Goal: Find specific page/section: Find specific page/section

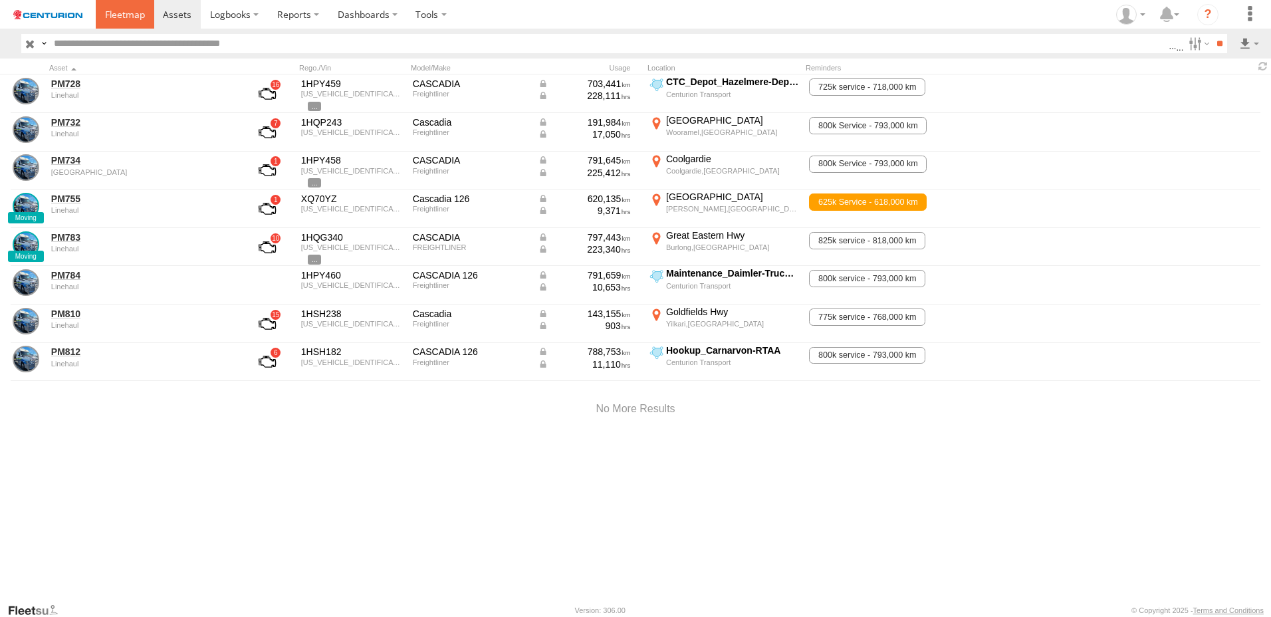
drag, startPoint x: 0, startPoint y: 0, endPoint x: 136, endPoint y: 19, distance: 136.9
click at [136, 19] on span at bounding box center [125, 14] width 40 height 13
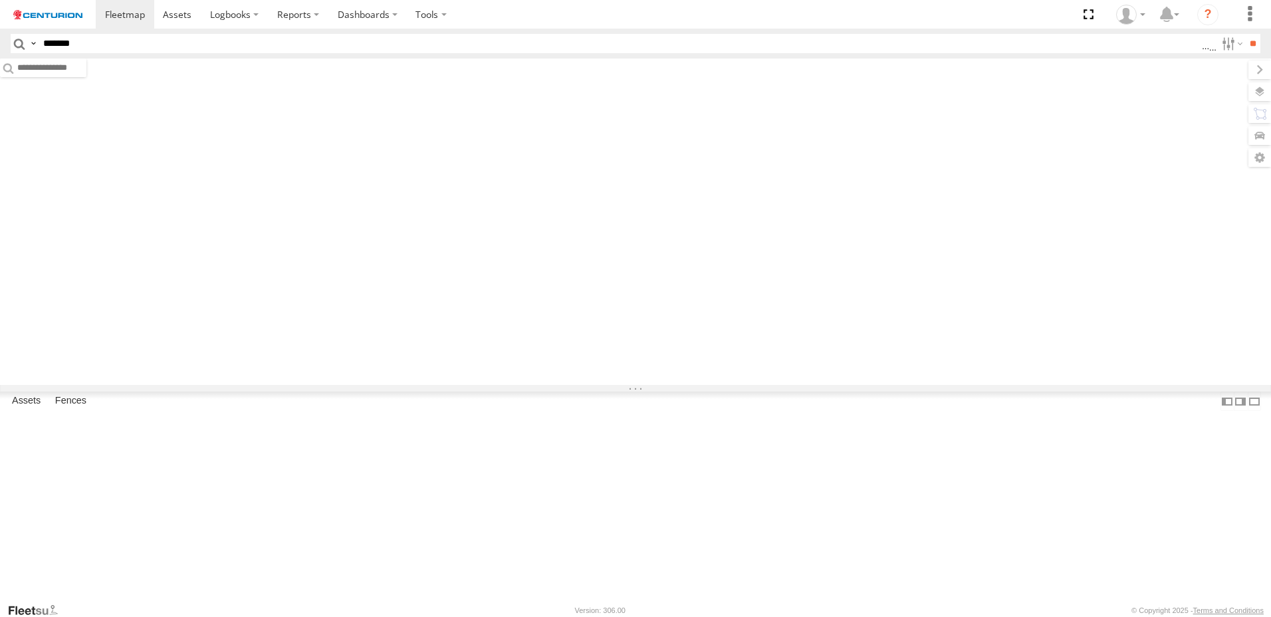
type input "*******"
click at [1245, 34] on input "**" at bounding box center [1252, 43] width 15 height 19
